Goal: Task Accomplishment & Management: Complete application form

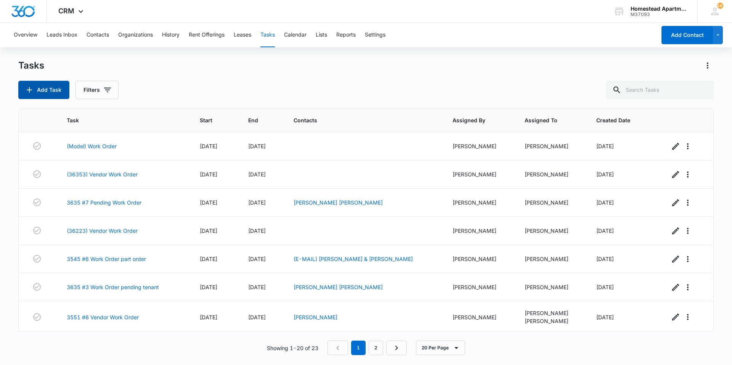
click at [52, 87] on button "Add Task" at bounding box center [43, 90] width 51 height 18
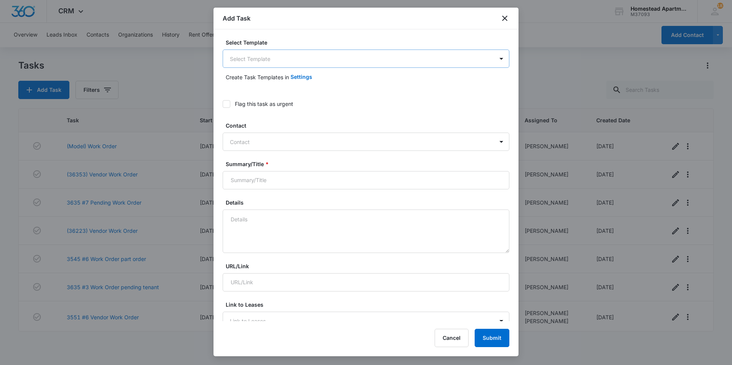
click at [278, 58] on body "CRM Apps Reputation Websites Forms CRM Email Social Content Intelligence Files …" at bounding box center [366, 182] width 732 height 365
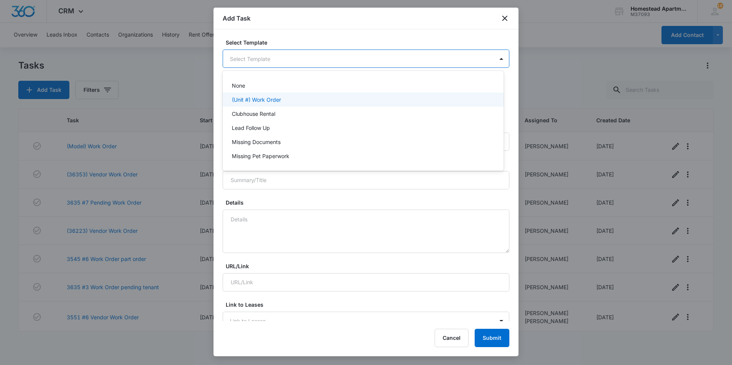
click at [267, 96] on p "(Unit #) Work Order" at bounding box center [256, 100] width 49 height 8
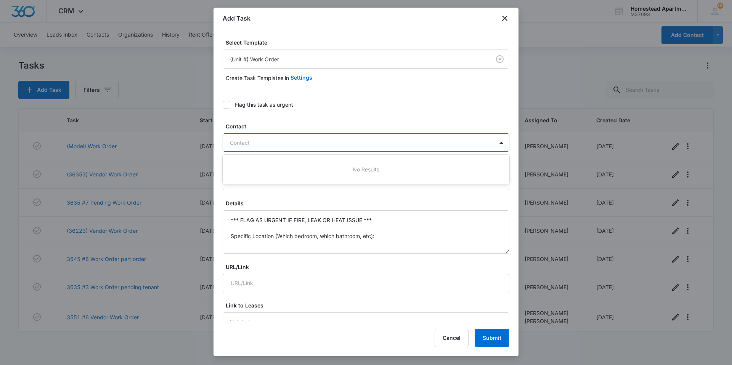
click at [264, 139] on div at bounding box center [361, 143] width 263 height 10
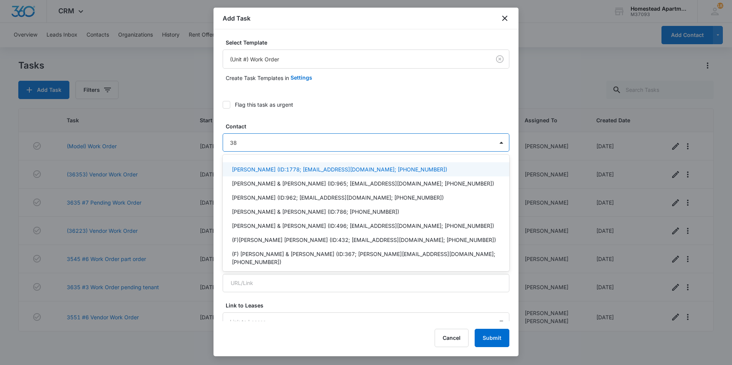
type input "3"
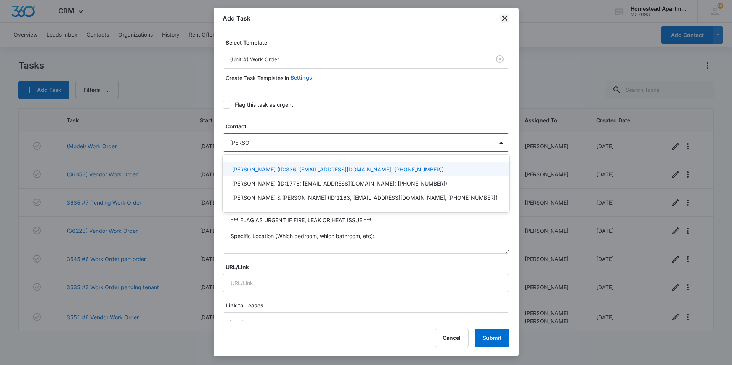
type input "[PERSON_NAME]"
click at [504, 16] on icon "close" at bounding box center [504, 18] width 5 height 5
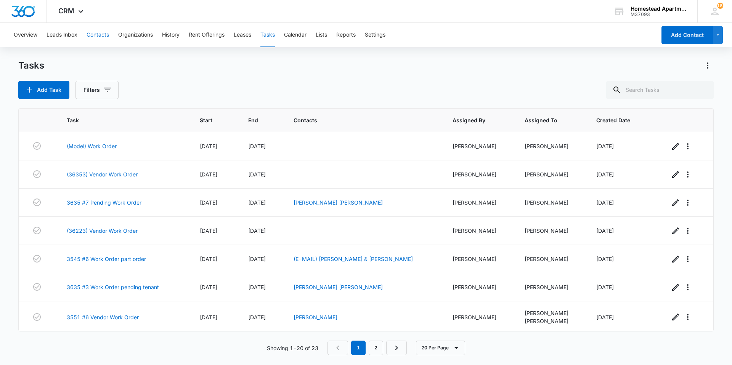
click at [104, 34] on button "Contacts" at bounding box center [98, 35] width 23 height 24
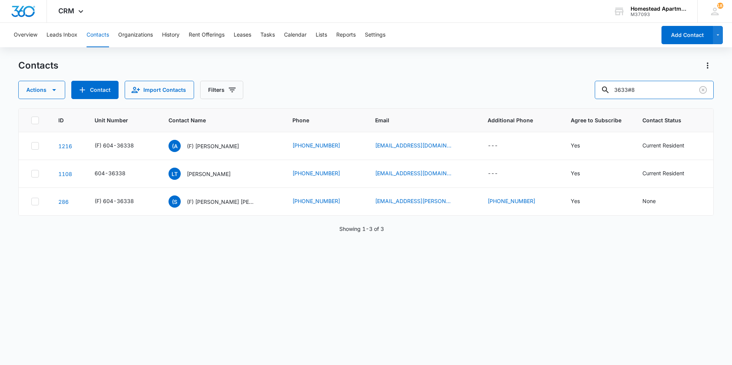
drag, startPoint x: 649, startPoint y: 92, endPoint x: 576, endPoint y: 98, distance: 73.1
click at [576, 98] on div "Actions Contact Import Contacts Filters 3633#8" at bounding box center [366, 90] width 696 height 18
type input "3814#4"
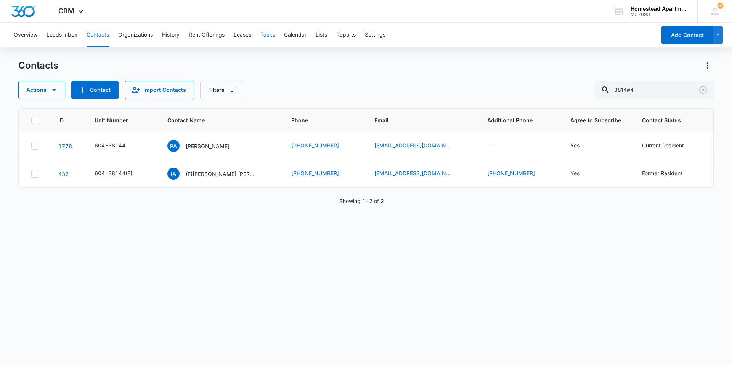
click at [272, 37] on button "Tasks" at bounding box center [268, 35] width 14 height 24
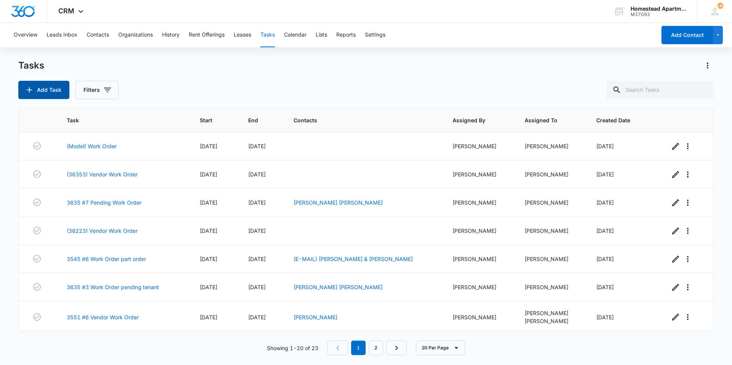
click at [38, 85] on button "Add Task" at bounding box center [43, 90] width 51 height 18
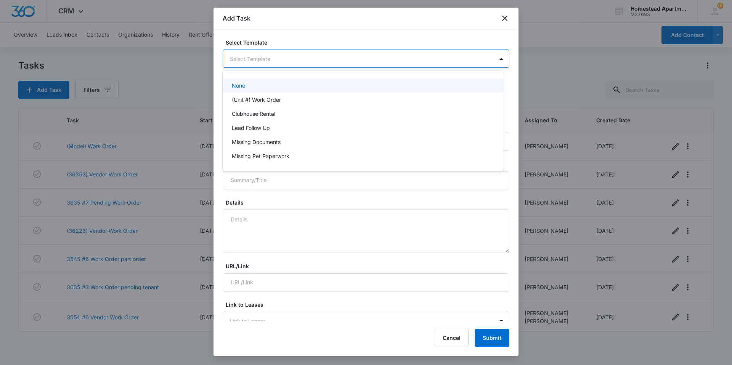
click at [261, 66] on body "CRM Apps Reputation Websites Forms CRM Email Social Content Intelligence Files …" at bounding box center [366, 182] width 732 height 365
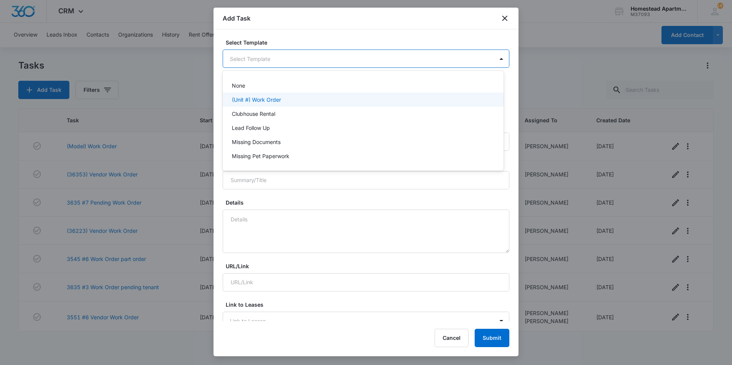
click at [258, 97] on p "(Unit #) Work Order" at bounding box center [256, 100] width 49 height 8
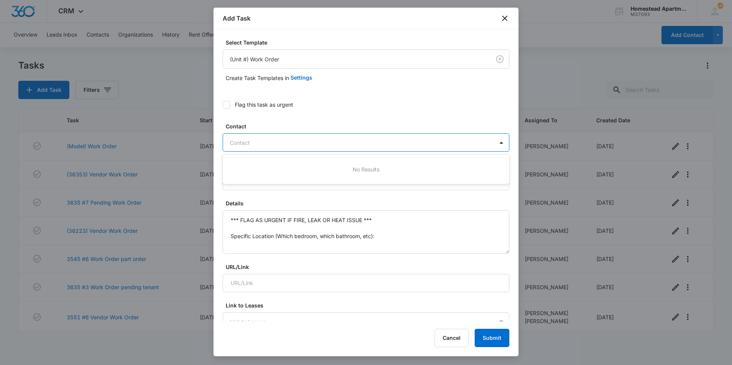
click at [379, 137] on div "Contact" at bounding box center [358, 142] width 271 height 17
type input "[PERSON_NAME]"
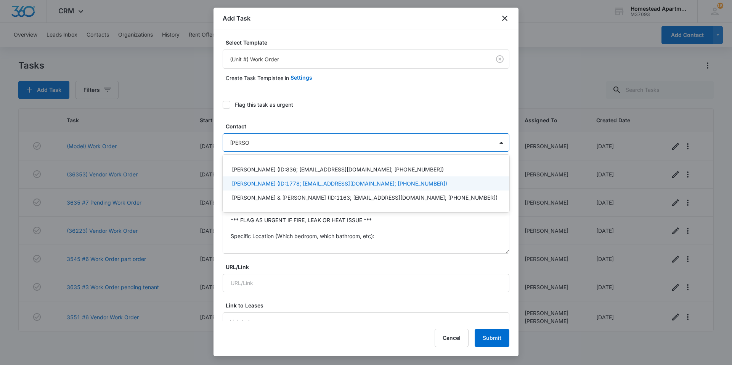
click at [398, 184] on p "[PERSON_NAME] (ID:1778; [EMAIL_ADDRESS][DOMAIN_NAME]; [PHONE_NUMBER])" at bounding box center [340, 184] width 216 height 8
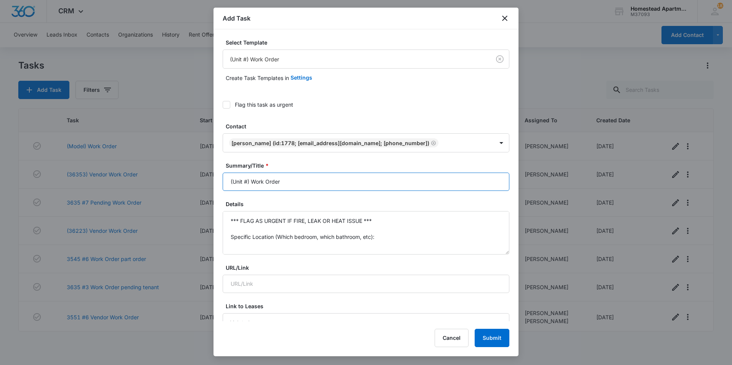
drag, startPoint x: 286, startPoint y: 184, endPoint x: 220, endPoint y: 190, distance: 66.7
click at [220, 190] on div "Select Template (Unit #) Work Order Create Task Templates in Settings Flag this…" at bounding box center [366, 175] width 305 height 292
type input "3814 #4 Work Order"
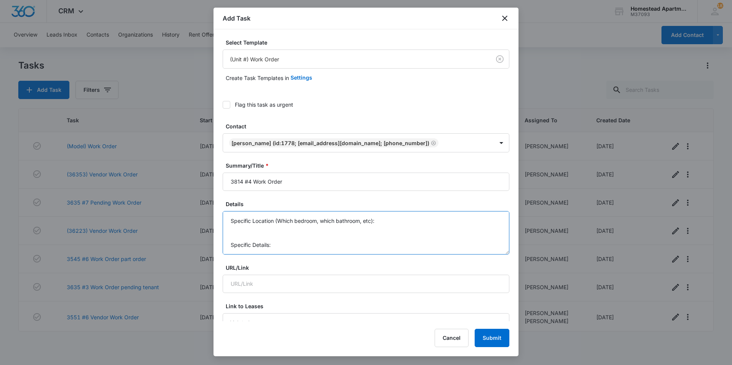
drag, startPoint x: 232, startPoint y: 217, endPoint x: 388, endPoint y: 262, distance: 163.1
click at [307, 219] on textarea "The struts are off balance and the washer machine is shaking bad." at bounding box center [366, 232] width 287 height 43
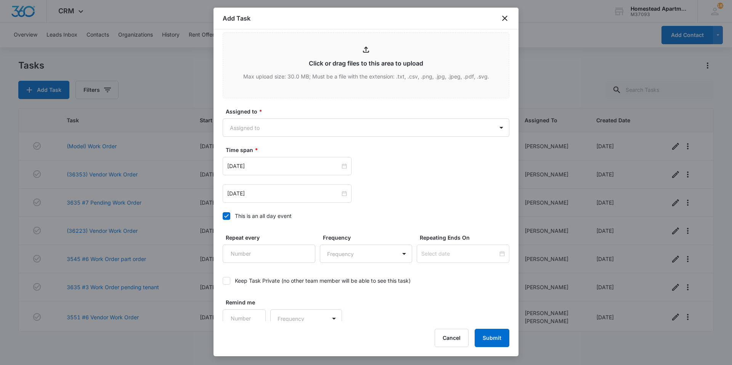
scroll to position [413, 0]
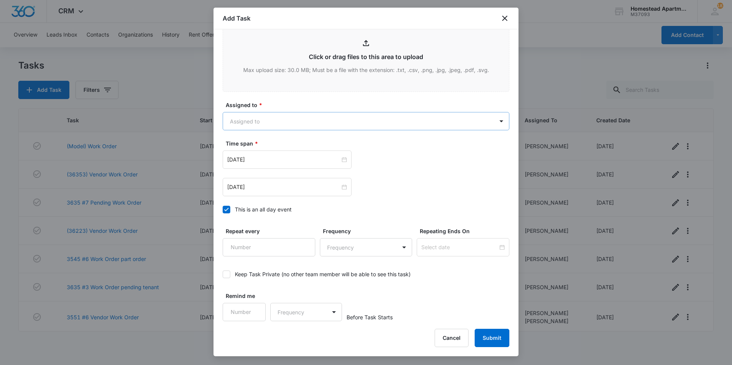
type textarea "The struts are off balance the washer machine is shaking bad."
click at [295, 126] on body "CRM Apps Reputation Websites Forms CRM Email Social Content Intelligence Files …" at bounding box center [366, 182] width 732 height 365
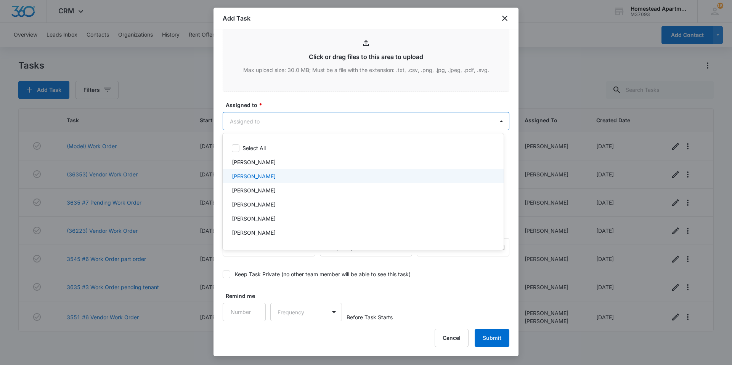
click at [271, 179] on div "[PERSON_NAME]" at bounding box center [362, 176] width 261 height 8
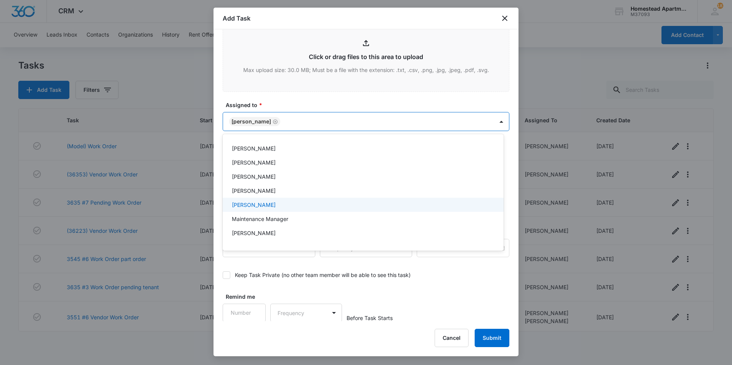
scroll to position [126, 0]
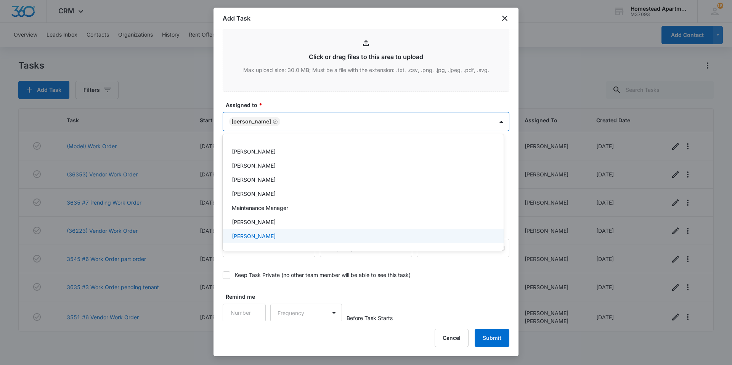
click at [259, 236] on p "[PERSON_NAME]" at bounding box center [254, 236] width 44 height 8
click at [314, 103] on div at bounding box center [366, 182] width 732 height 365
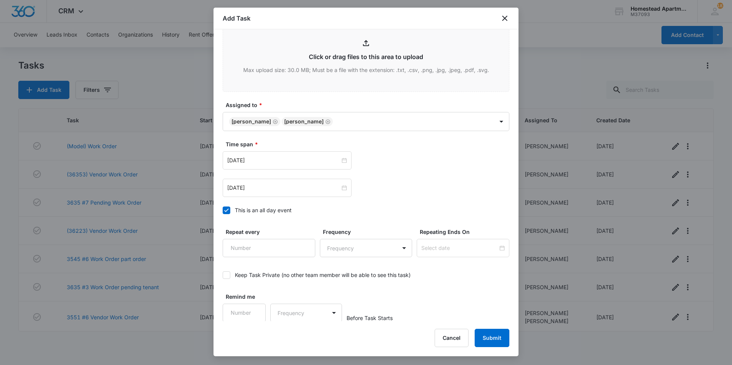
click at [307, 171] on div "[DATE] [DATE]" at bounding box center [366, 174] width 287 height 46
click at [307, 158] on input "[DATE]" at bounding box center [283, 160] width 113 height 8
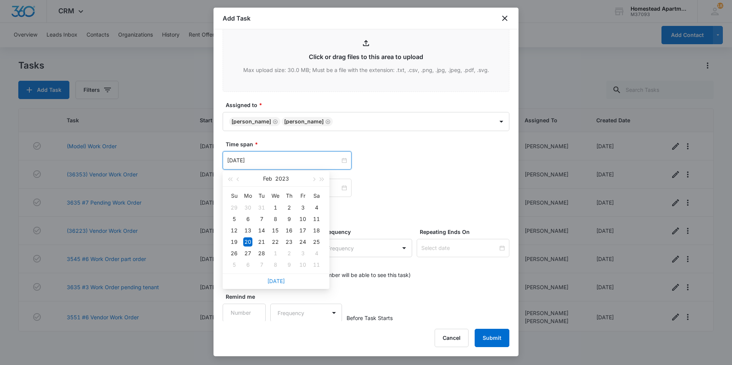
click at [280, 280] on link "[DATE]" at bounding box center [276, 281] width 18 height 6
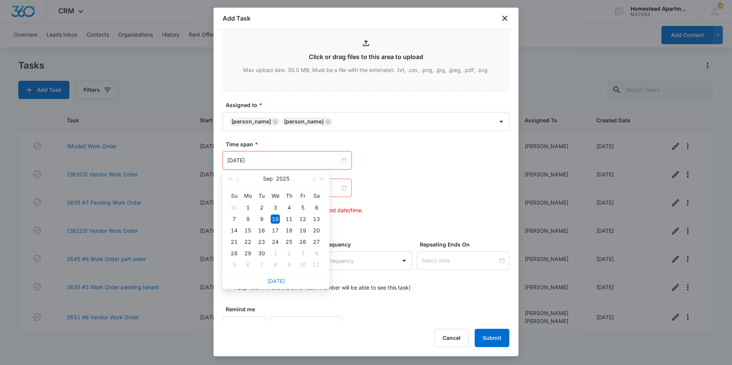
type input "[DATE]"
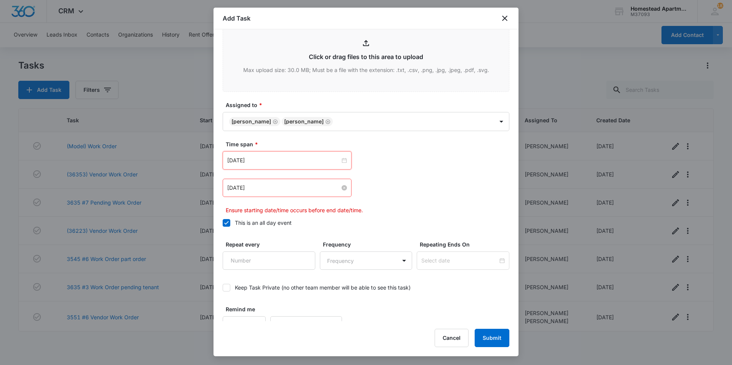
click at [283, 186] on input "[DATE]" at bounding box center [283, 188] width 113 height 8
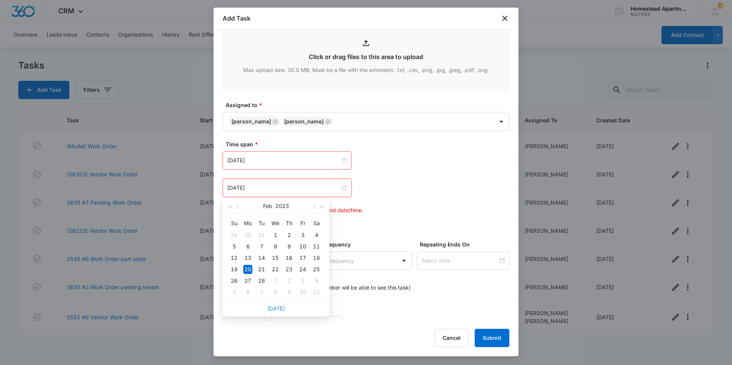
click at [280, 306] on link "[DATE]" at bounding box center [276, 309] width 18 height 6
type input "[DATE]"
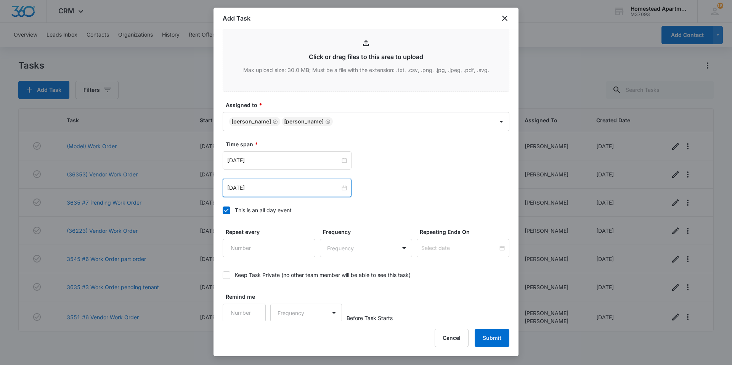
click at [412, 184] on div "[DATE] [DATE] Su Mo Tu We Th Fr Sa 31 1 2 3 4 5 6 7 8 9 10 11 12 13 14 15 16 17…" at bounding box center [366, 188] width 287 height 18
click at [488, 336] on button "Submit" at bounding box center [492, 338] width 35 height 18
